Goal: Check status: Check status

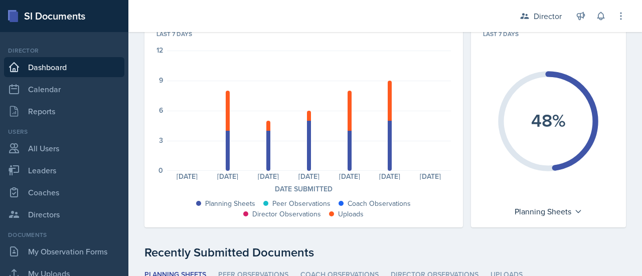
scroll to position [74, 0]
click at [576, 210] on icon at bounding box center [578, 211] width 5 height 3
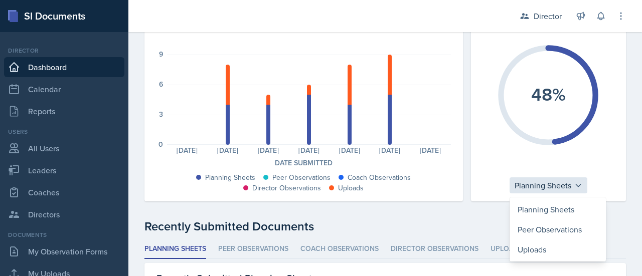
scroll to position [101, 0]
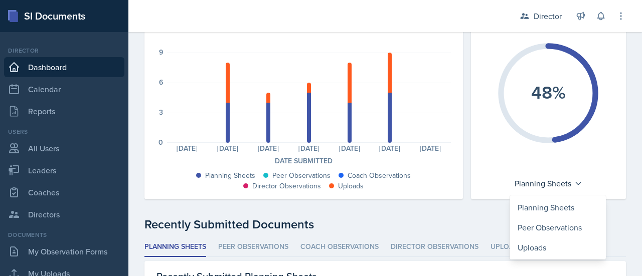
click at [481, 216] on div "Recently Submitted Documents" at bounding box center [384, 225] width 481 height 18
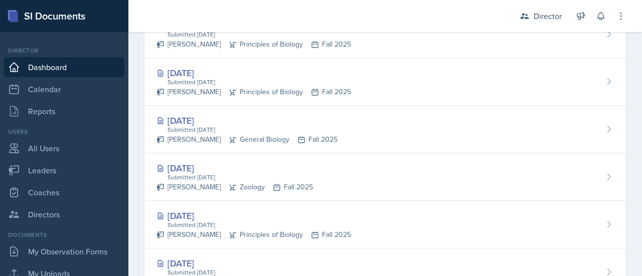
scroll to position [527, 0]
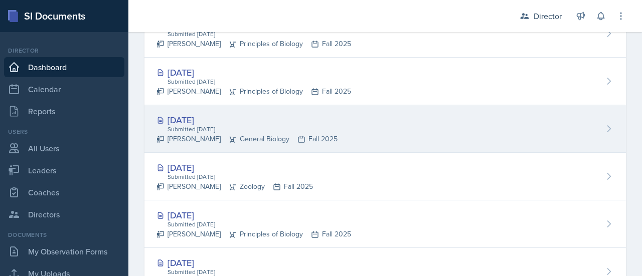
click at [449, 143] on div "[DATE] Submitted [DATE] [PERSON_NAME] General Biology Fall 2025" at bounding box center [384, 129] width 481 height 48
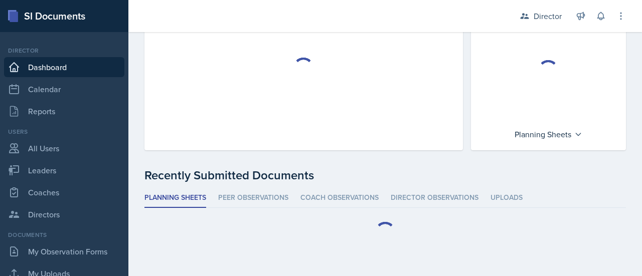
scroll to position [97, 0]
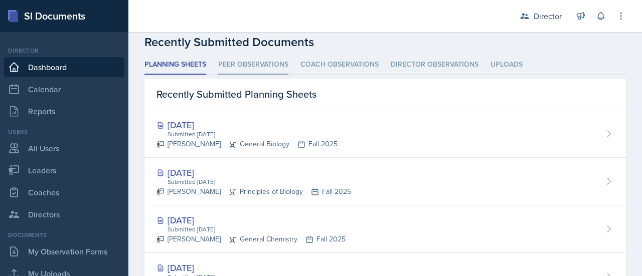
click at [237, 60] on li "Peer Observations" at bounding box center [253, 65] width 70 height 20
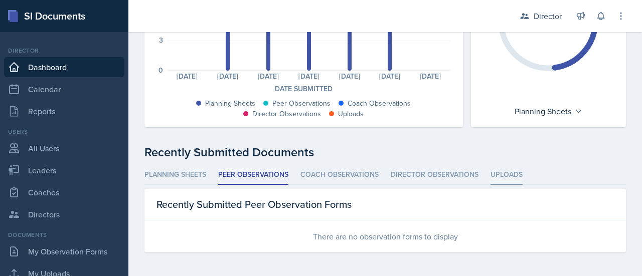
click at [498, 172] on li "Uploads" at bounding box center [506, 176] width 32 height 20
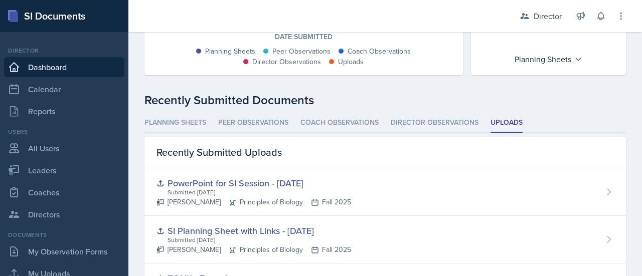
scroll to position [225, 0]
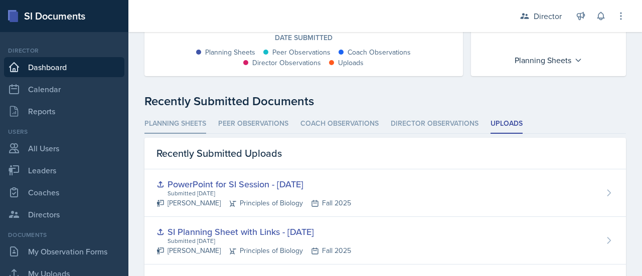
click at [193, 118] on li "Planning Sheets" at bounding box center [175, 124] width 62 height 20
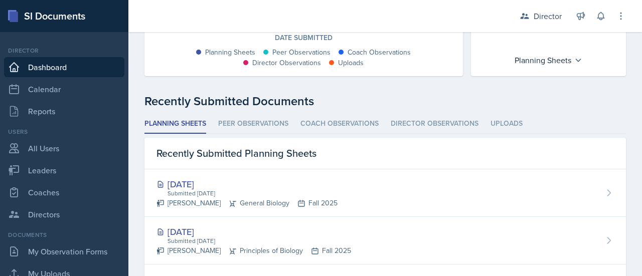
scroll to position [0, 0]
